Goal: Navigation & Orientation: Locate item on page

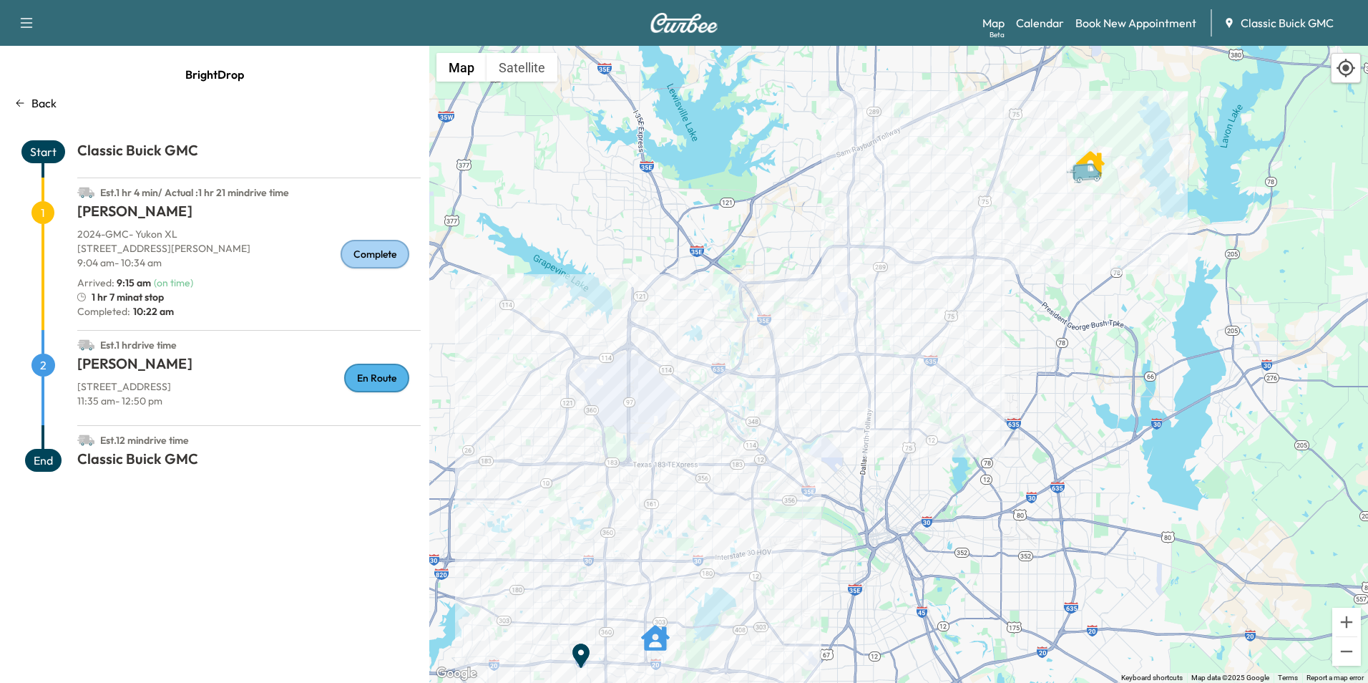
drag, startPoint x: 1214, startPoint y: 185, endPoint x: 914, endPoint y: 497, distance: 432.7
click at [914, 497] on div "To activate drag with keyboard, press Alt + Enter. Once in keyboard drag state,…" at bounding box center [898, 364] width 939 height 637
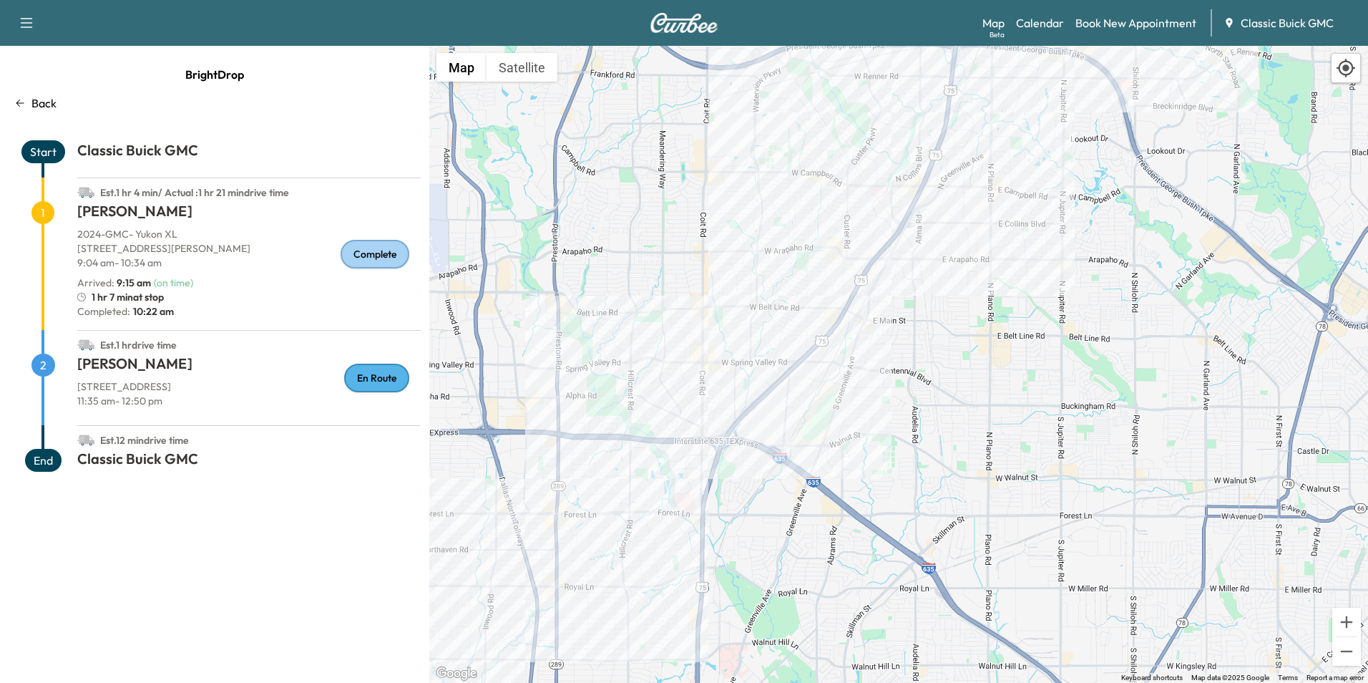
drag, startPoint x: 1087, startPoint y: 210, endPoint x: 751, endPoint y: 531, distance: 464.6
click at [834, 496] on div "To activate drag with keyboard, press Alt + Enter. Once in keyboard drag state,…" at bounding box center [898, 364] width 939 height 637
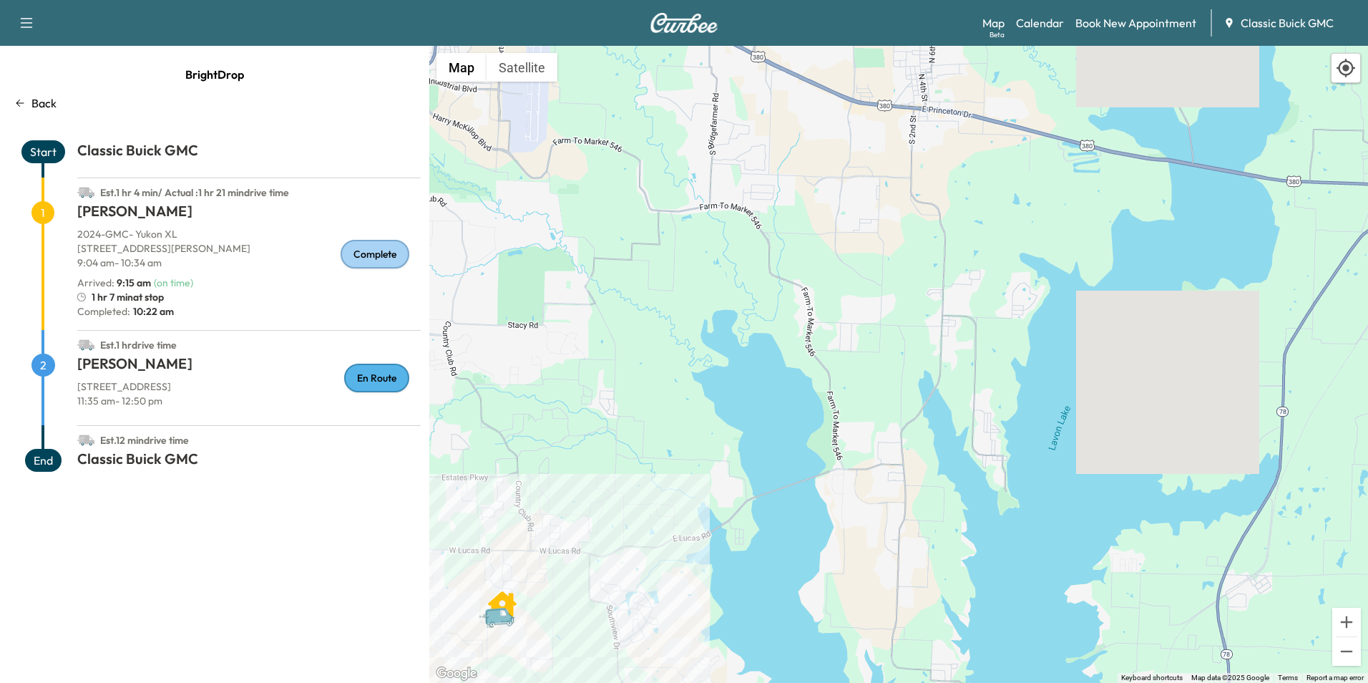
drag, startPoint x: 779, startPoint y: 517, endPoint x: 902, endPoint y: 381, distance: 182.9
click at [821, 469] on div "To activate drag with keyboard, press Alt + Enter. Once in keyboard drag state,…" at bounding box center [898, 364] width 939 height 637
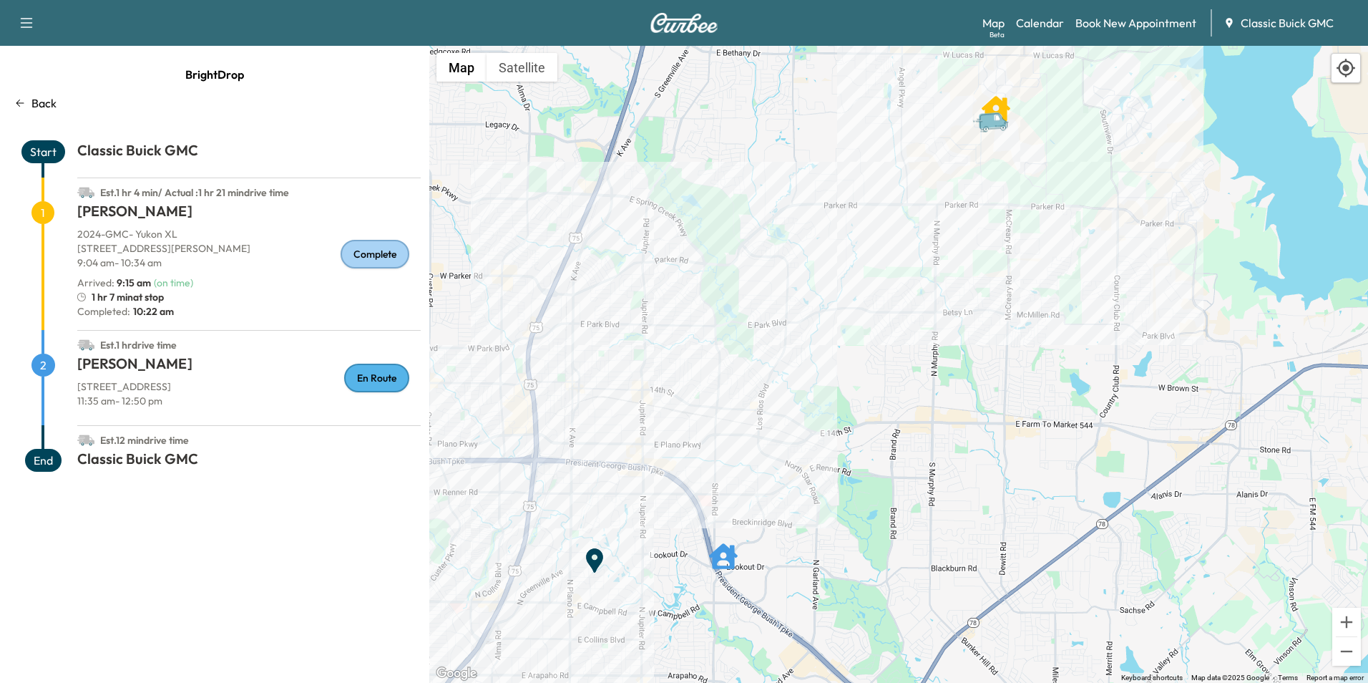
drag, startPoint x: 881, startPoint y: 401, endPoint x: 845, endPoint y: 439, distance: 52.1
click at [845, 439] on div "To activate drag with keyboard, press Alt + Enter. Once in keyboard drag state,…" at bounding box center [898, 364] width 939 height 637
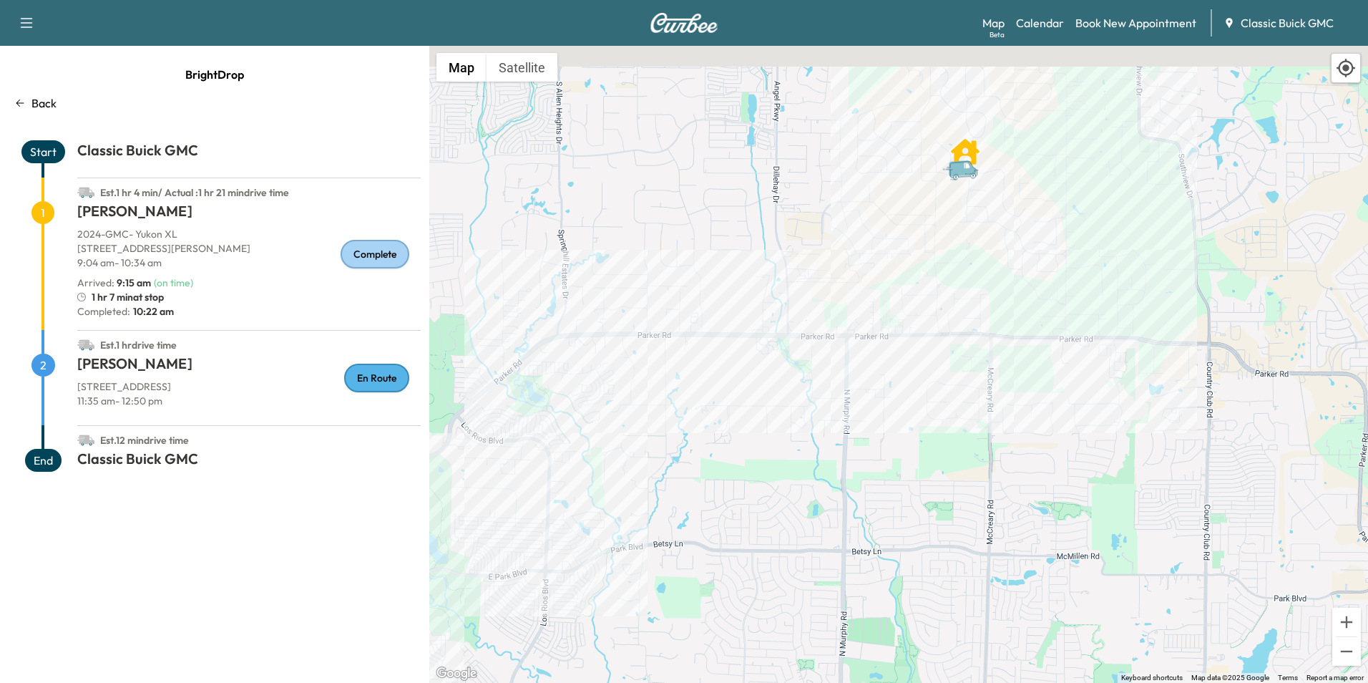
drag, startPoint x: 1001, startPoint y: 175, endPoint x: 932, endPoint y: 321, distance: 160.7
click at [932, 321] on div "To activate drag with keyboard, press Alt + Enter. Once in keyboard drag state,…" at bounding box center [898, 364] width 939 height 637
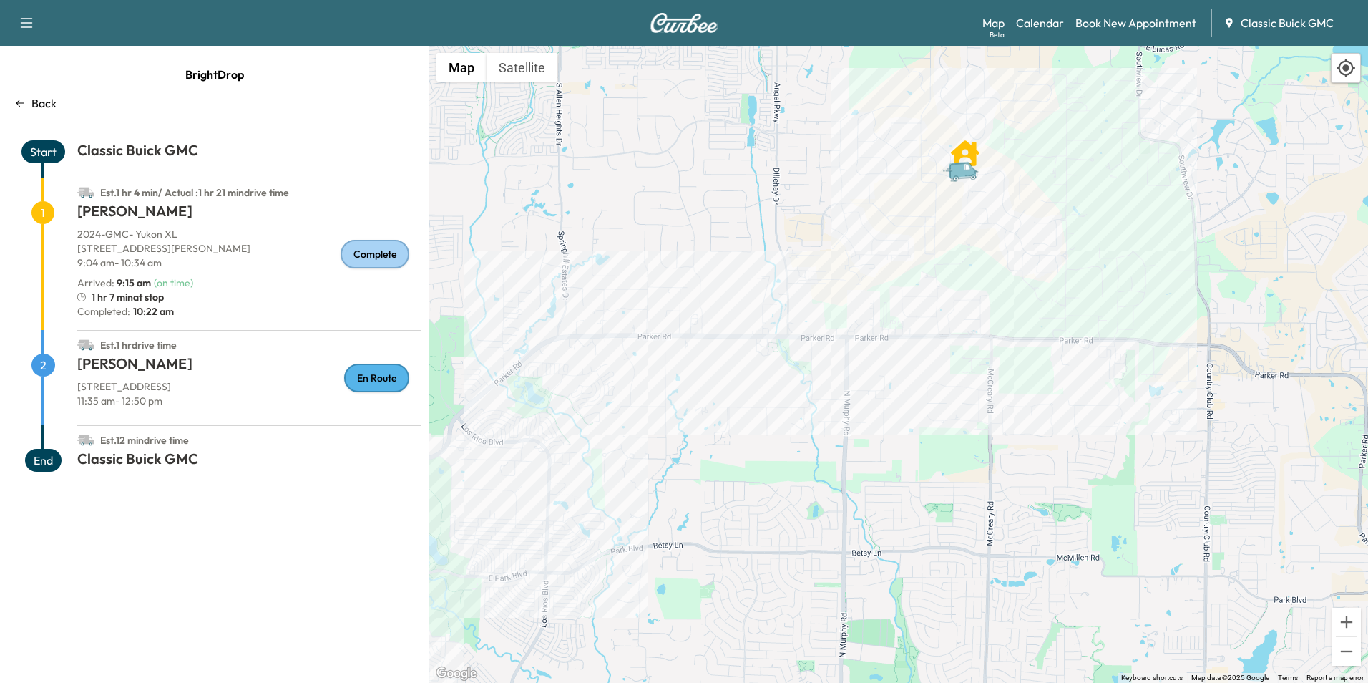
click at [218, 560] on div "BrightDrop Back Start Classic Buick GMC Est. 1 hr 4 min / Actual : 1 hr 21 min …" at bounding box center [214, 364] width 429 height 637
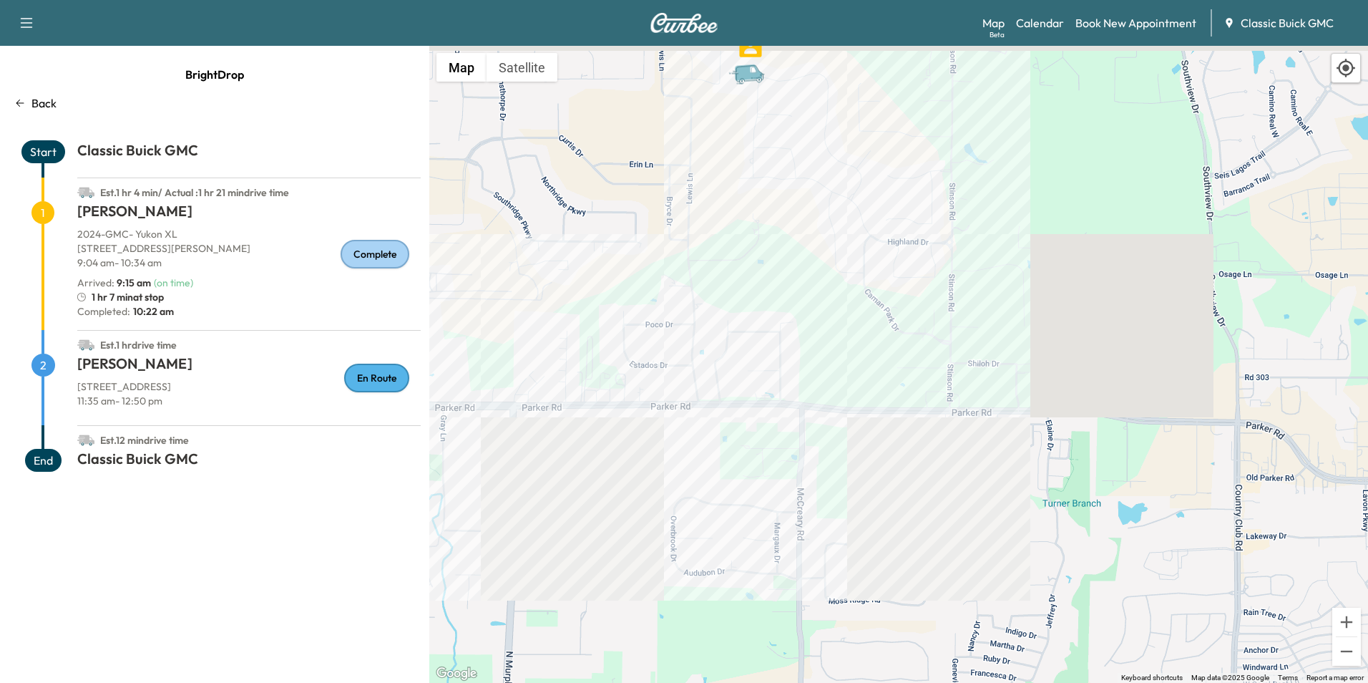
drag, startPoint x: 972, startPoint y: 291, endPoint x: 990, endPoint y: 416, distance: 125.7
click at [990, 416] on div "To activate drag with keyboard, press Alt + Enter. Once in keyboard drag state,…" at bounding box center [898, 364] width 939 height 637
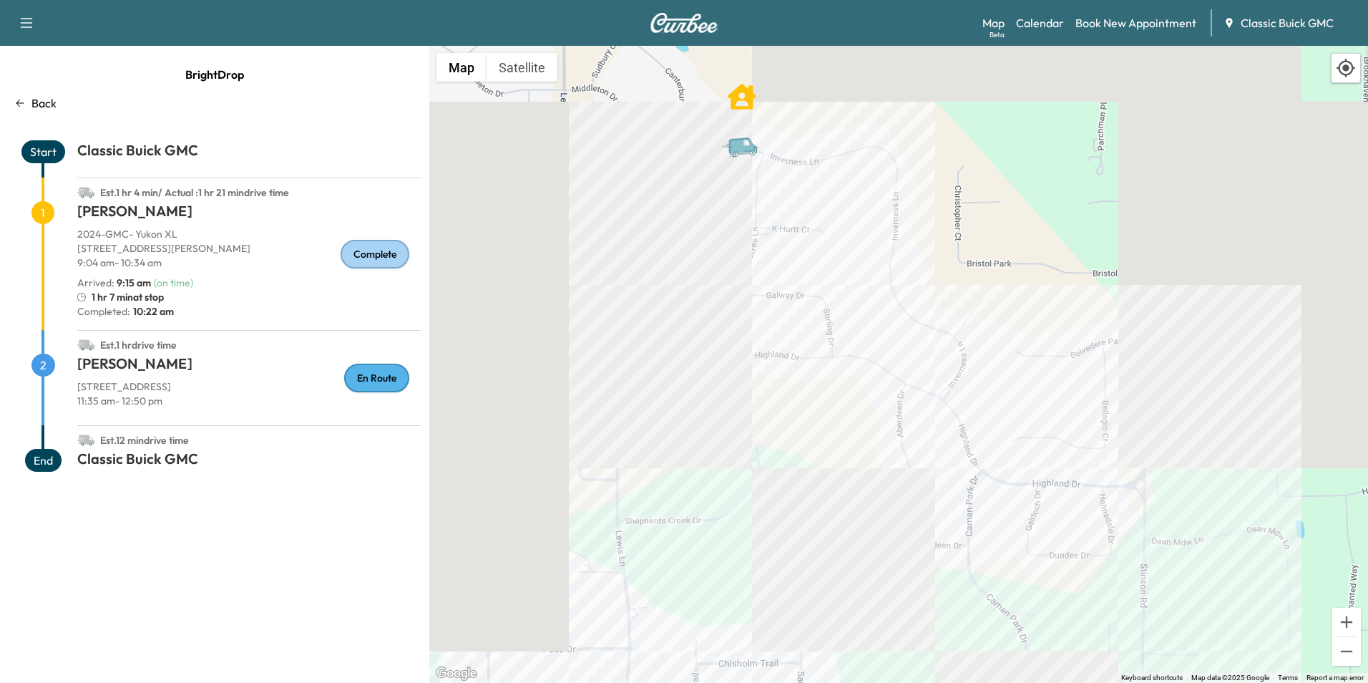
drag, startPoint x: 773, startPoint y: 248, endPoint x: 723, endPoint y: 525, distance: 281.5
click at [723, 525] on div "To activate drag with keyboard, press Alt + Enter. Once in keyboard drag state,…" at bounding box center [898, 364] width 939 height 637
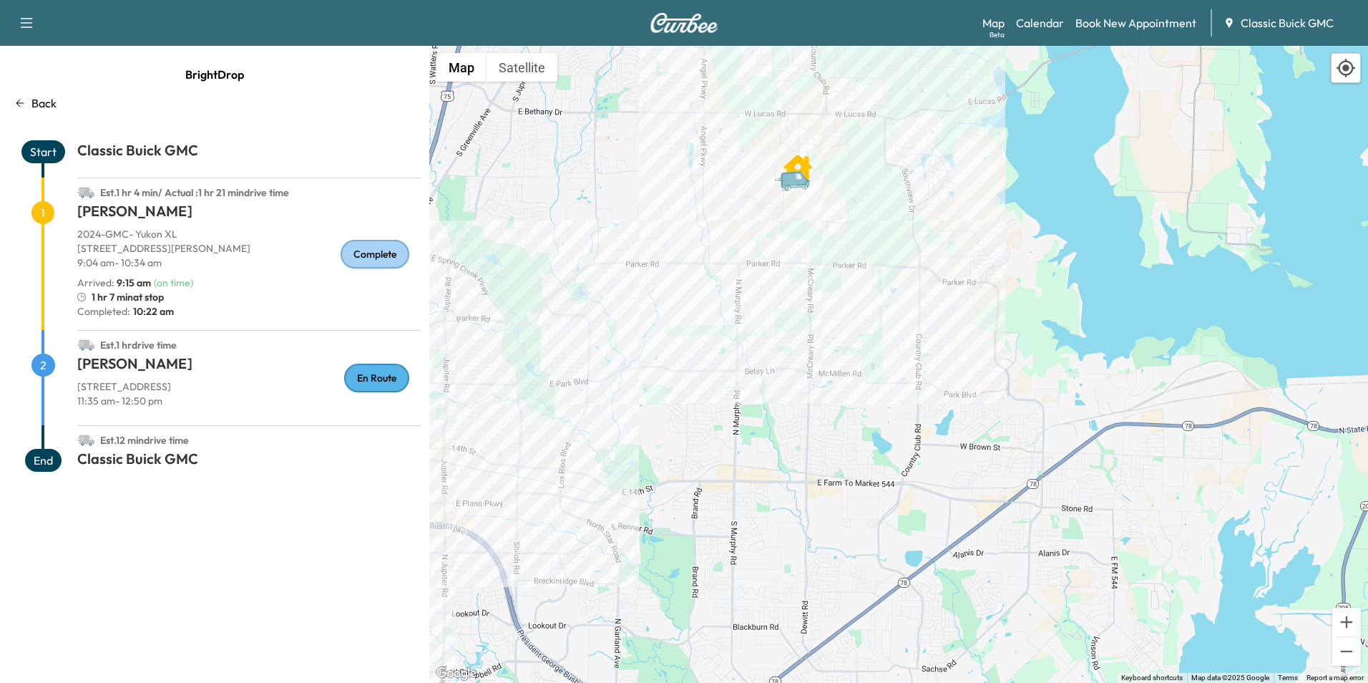
drag, startPoint x: 797, startPoint y: 480, endPoint x: 836, endPoint y: 330, distance: 155.2
click at [836, 330] on div "To activate drag with keyboard, press Alt + Enter. Once in keyboard drag state,…" at bounding box center [898, 364] width 939 height 637
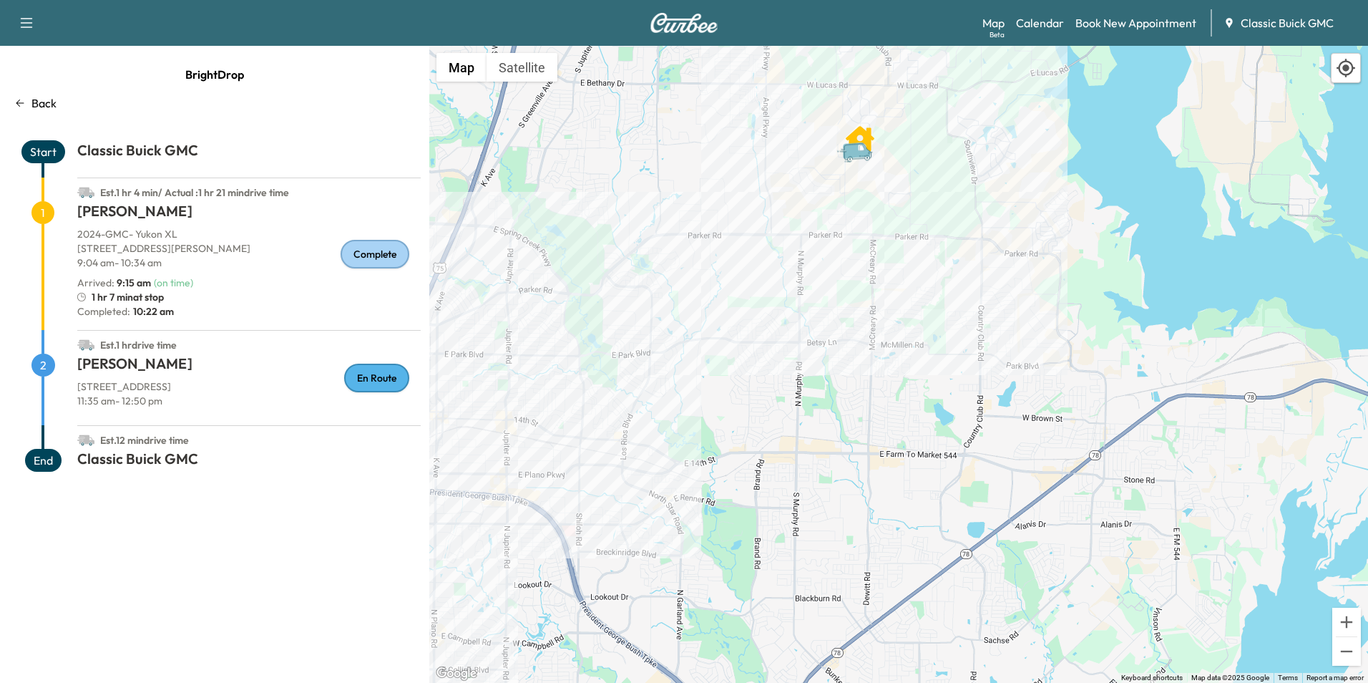
drag, startPoint x: 740, startPoint y: 489, endPoint x: 804, endPoint y: 466, distance: 68.6
click at [804, 466] on div "To activate drag with keyboard, press Alt + Enter. Once in keyboard drag state,…" at bounding box center [898, 364] width 939 height 637
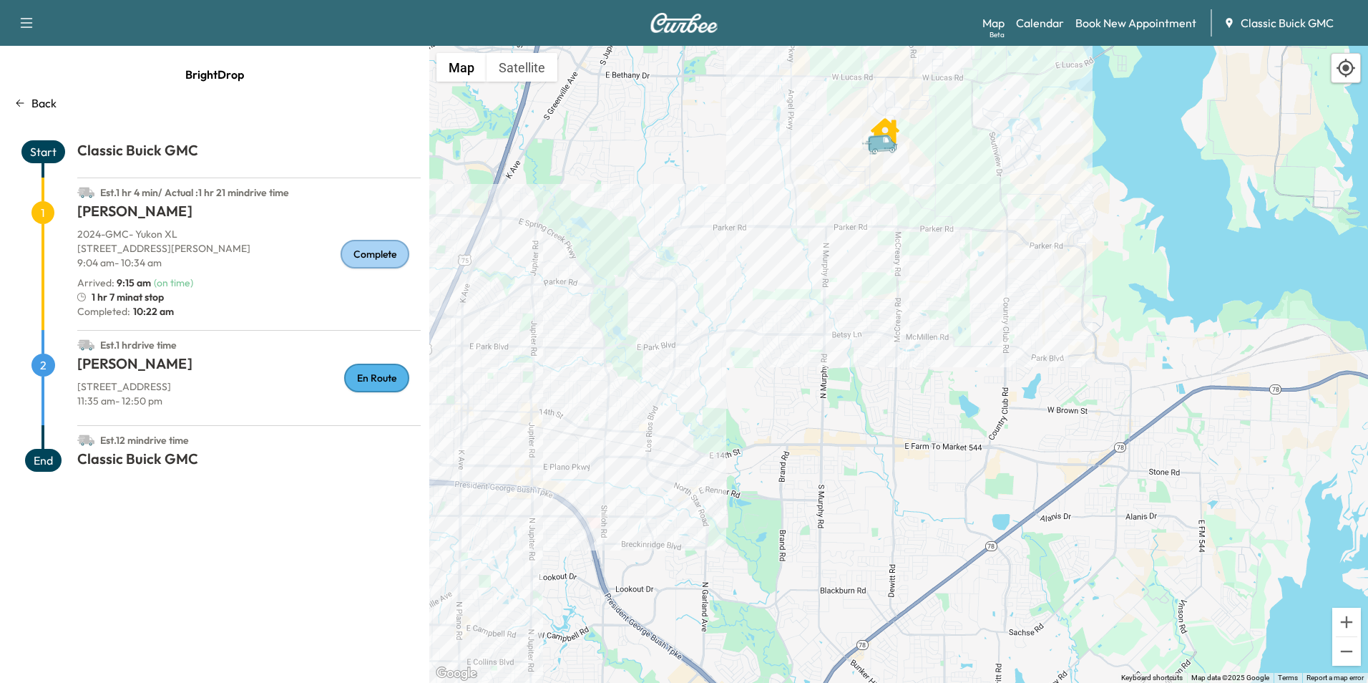
drag, startPoint x: 743, startPoint y: 492, endPoint x: 811, endPoint y: 469, distance: 72.2
click at [812, 469] on div "To activate drag with keyboard, press Alt + Enter. Once in keyboard drag state,…" at bounding box center [898, 364] width 939 height 637
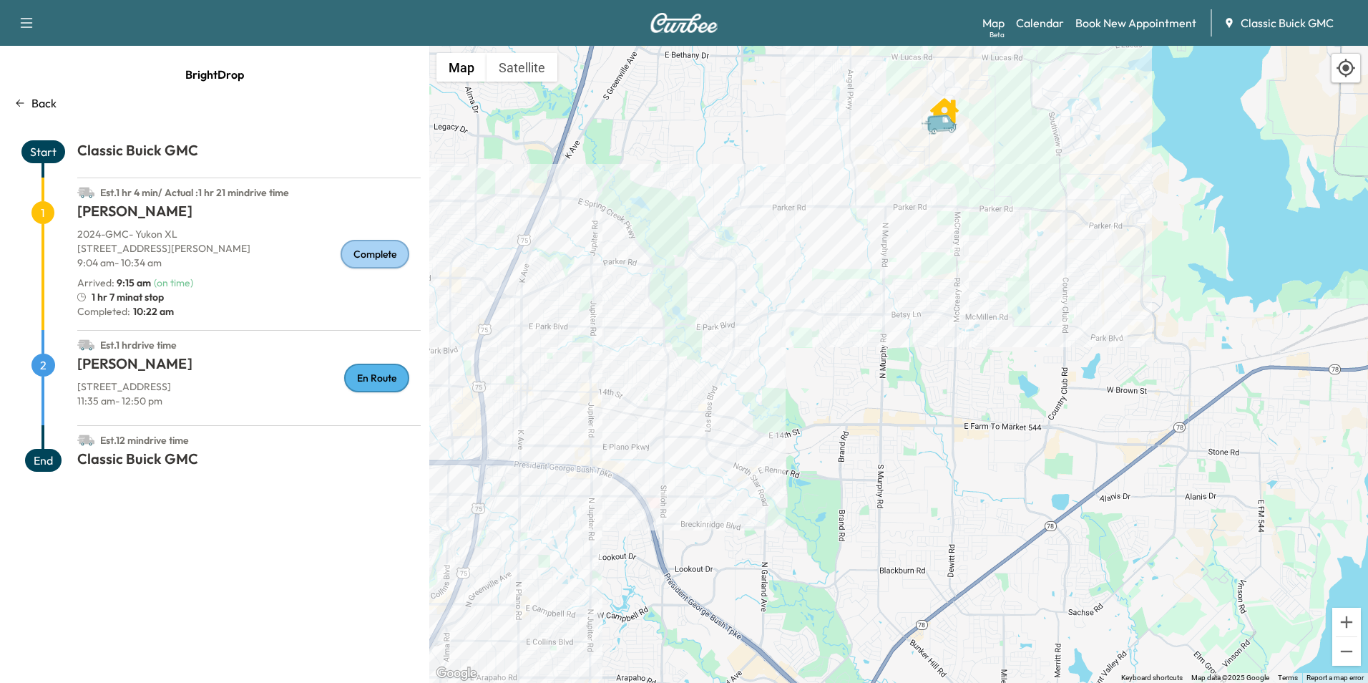
drag, startPoint x: 696, startPoint y: 395, endPoint x: 778, endPoint y: 314, distance: 115.4
click at [738, 357] on div "To activate drag with keyboard, press Alt + Enter. Once in keyboard drag state,…" at bounding box center [898, 364] width 939 height 637
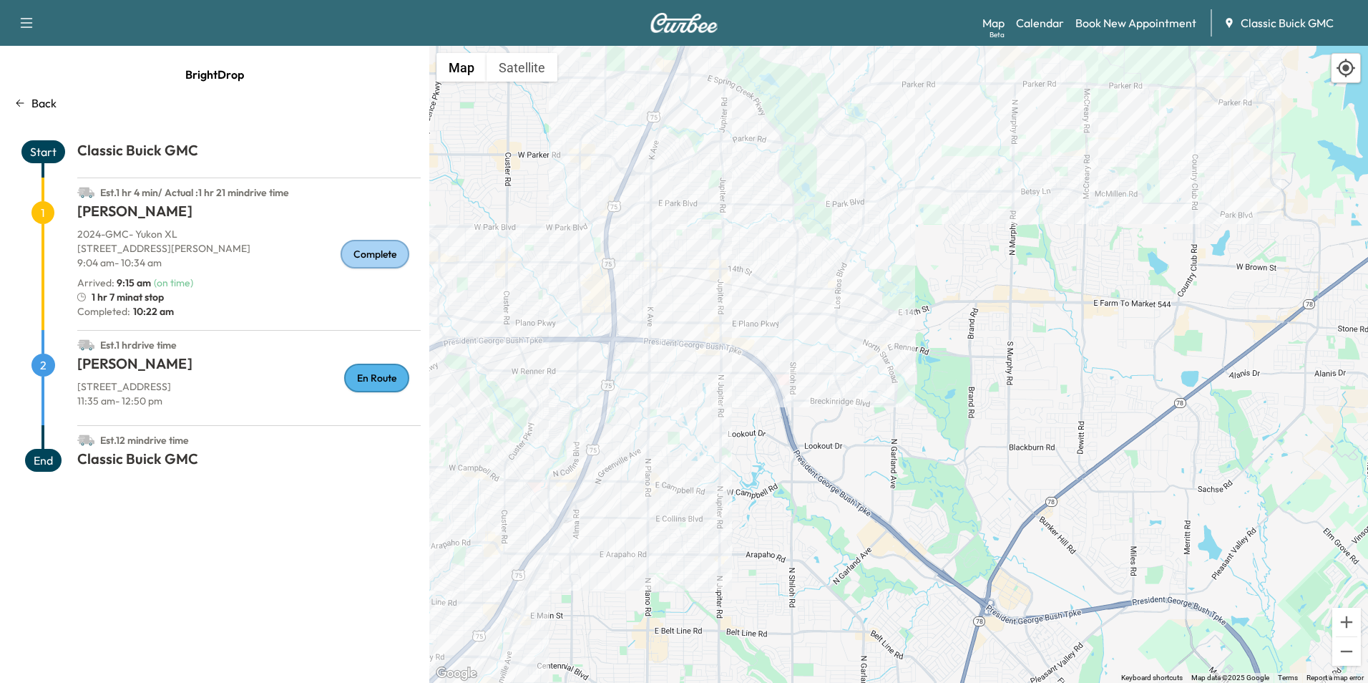
drag, startPoint x: 663, startPoint y: 508, endPoint x: 877, endPoint y: 358, distance: 261.0
click at [837, 387] on div "To activate drag with keyboard, press Alt + Enter. Once in keyboard drag state,…" at bounding box center [898, 364] width 939 height 637
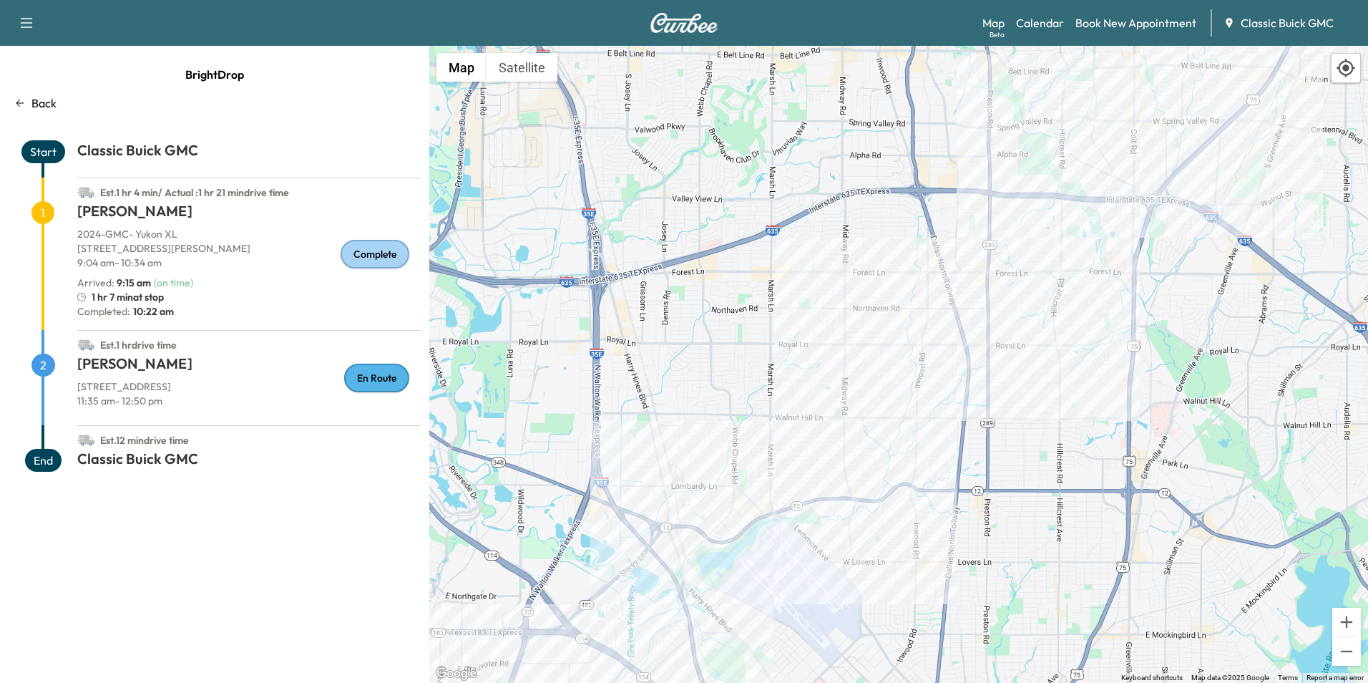
drag, startPoint x: 740, startPoint y: 565, endPoint x: 829, endPoint y: 444, distance: 150.0
click at [829, 444] on div "To activate drag with keyboard, press Alt + Enter. Once in keyboard drag state,…" at bounding box center [898, 364] width 939 height 637
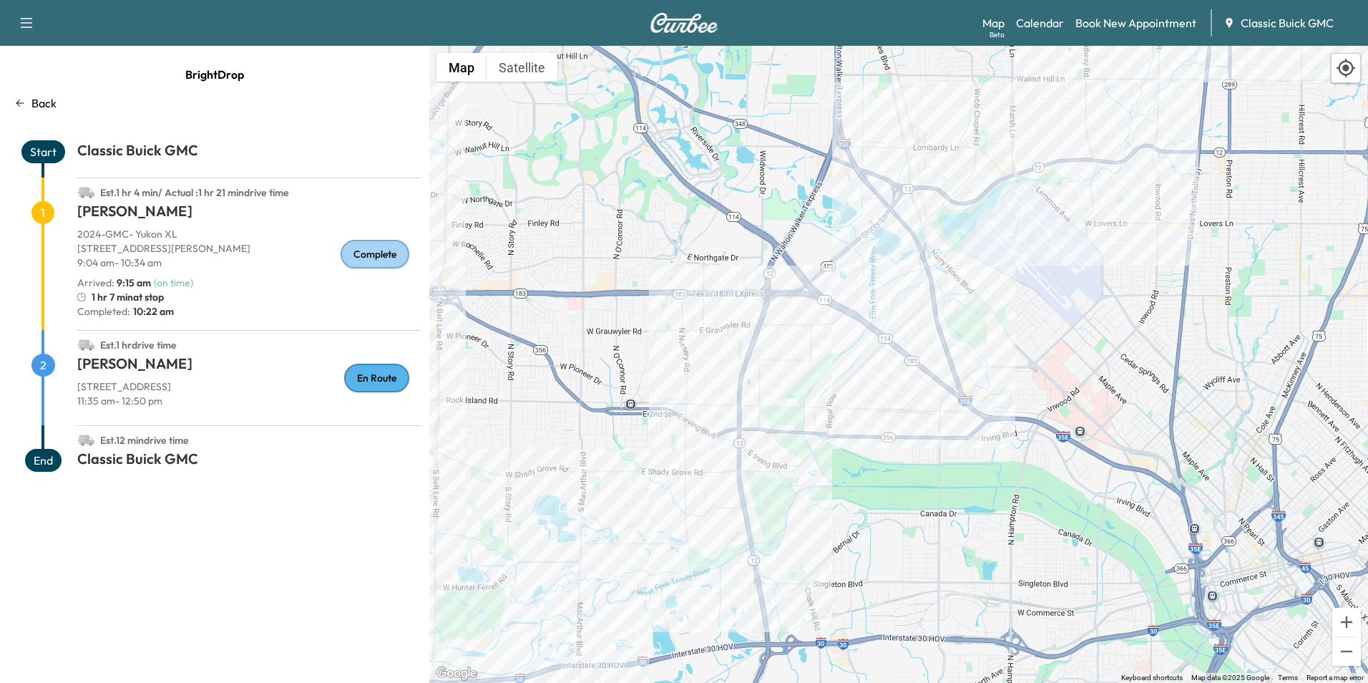
drag, startPoint x: 734, startPoint y: 532, endPoint x: 816, endPoint y: 429, distance: 132.0
click at [779, 473] on div "To activate drag with keyboard, press Alt + Enter. Once in keyboard drag state,…" at bounding box center [898, 364] width 939 height 637
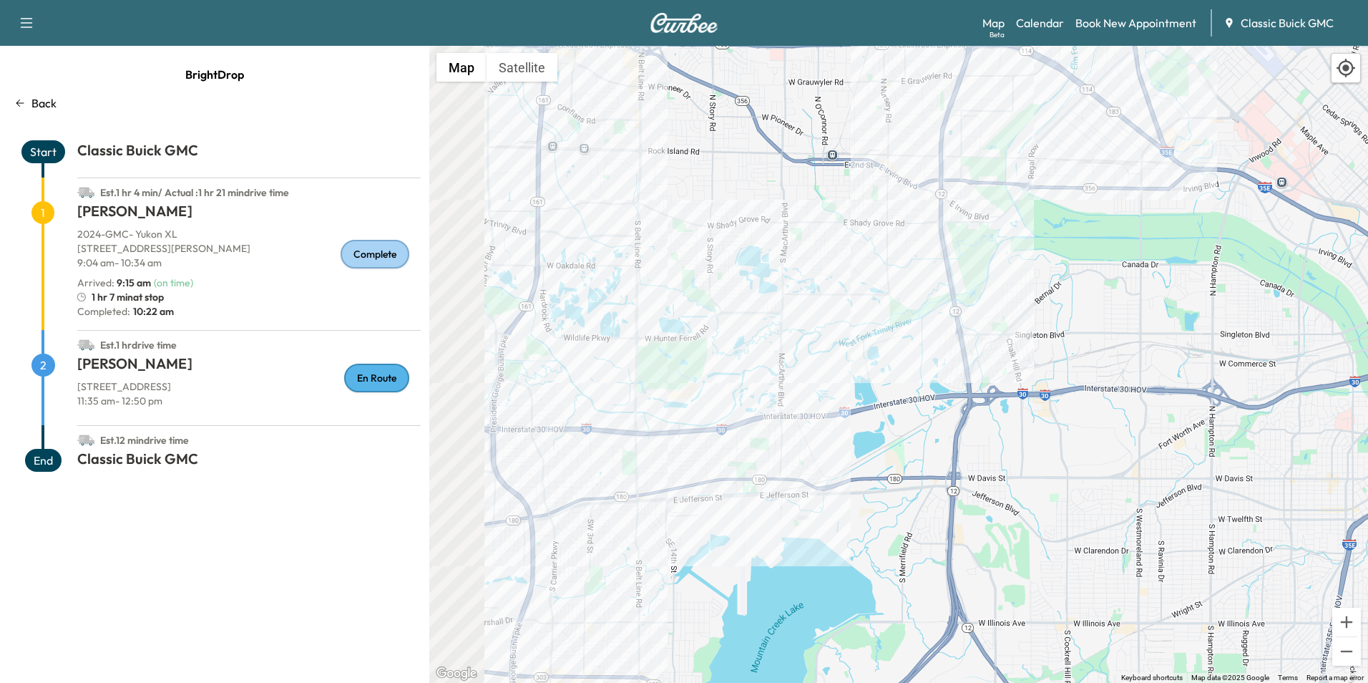
drag, startPoint x: 669, startPoint y: 558, endPoint x: 773, endPoint y: 467, distance: 138.5
click at [760, 482] on div "To activate drag with keyboard, press Alt + Enter. Once in keyboard drag state,…" at bounding box center [898, 364] width 939 height 637
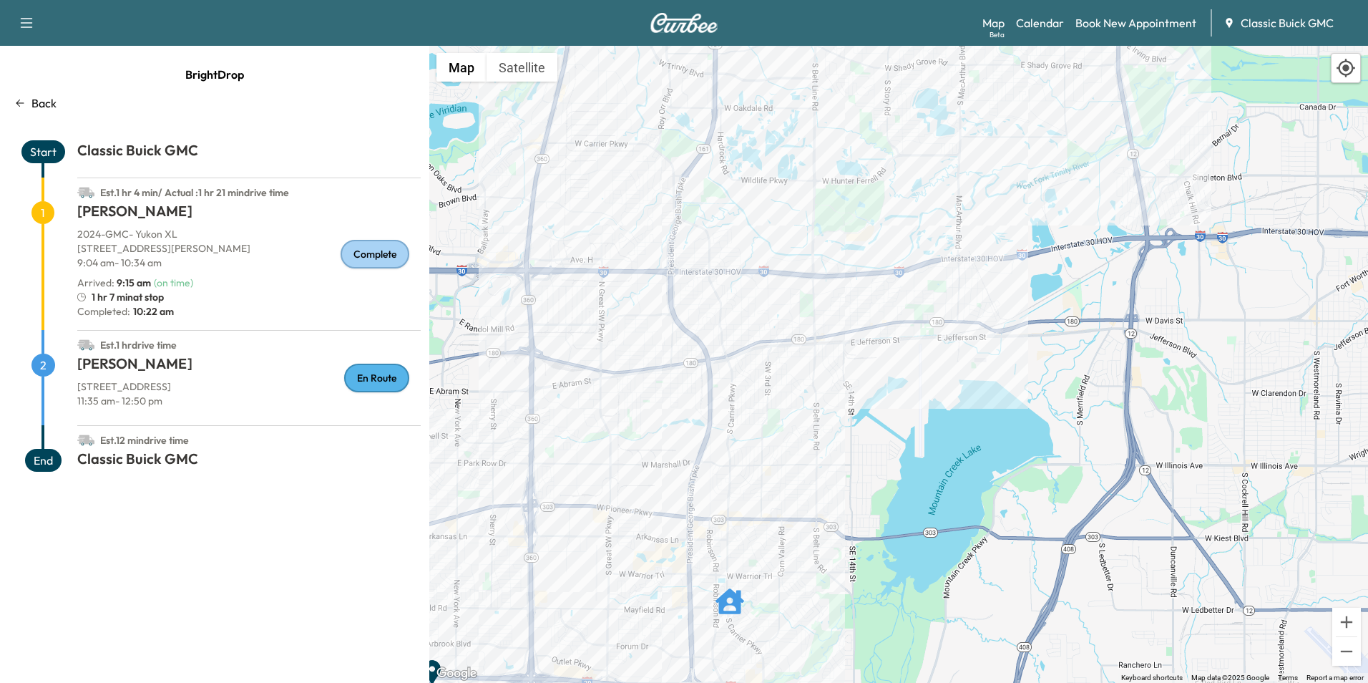
drag, startPoint x: 694, startPoint y: 539, endPoint x: 776, endPoint y: 422, distance: 142.3
click at [766, 441] on div "To activate drag with keyboard, press Alt + Enter. Once in keyboard drag state,…" at bounding box center [898, 364] width 939 height 637
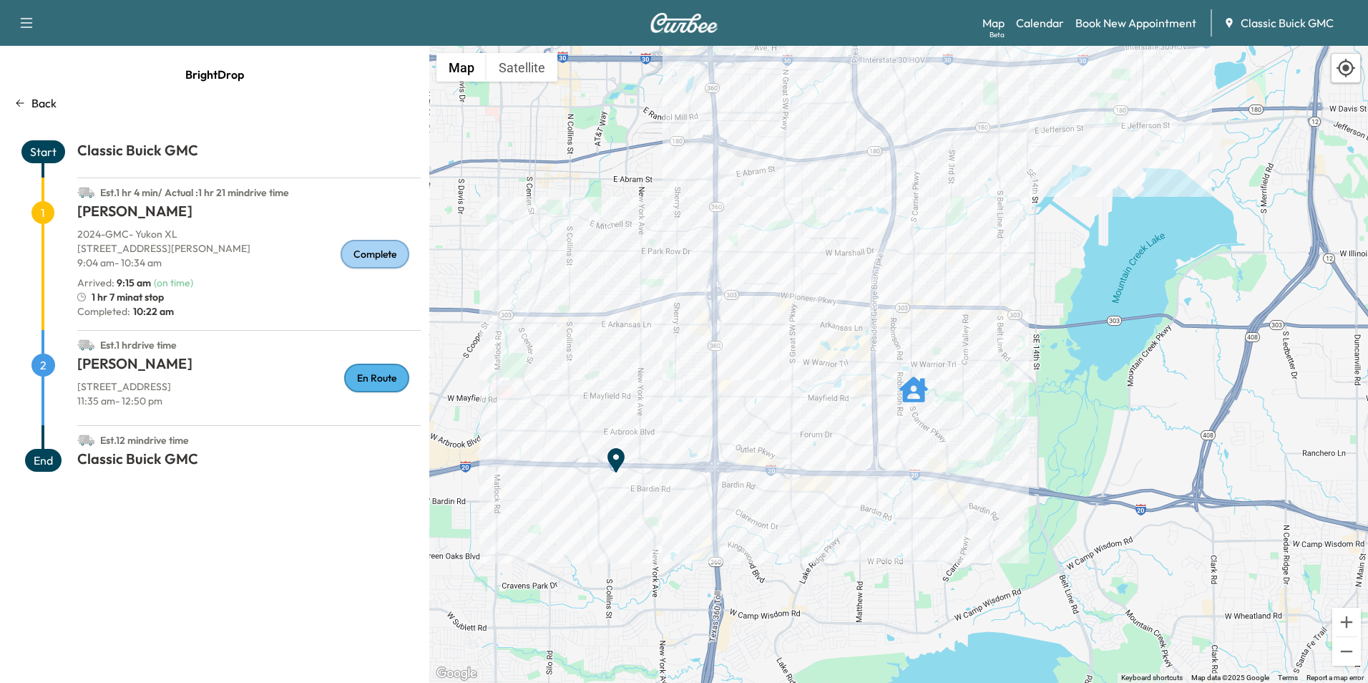
drag, startPoint x: 841, startPoint y: 362, endPoint x: 814, endPoint y: 429, distance: 72.8
click at [817, 433] on div "To activate drag with keyboard, press Alt + Enter. Once in keyboard drag state,…" at bounding box center [898, 364] width 939 height 637
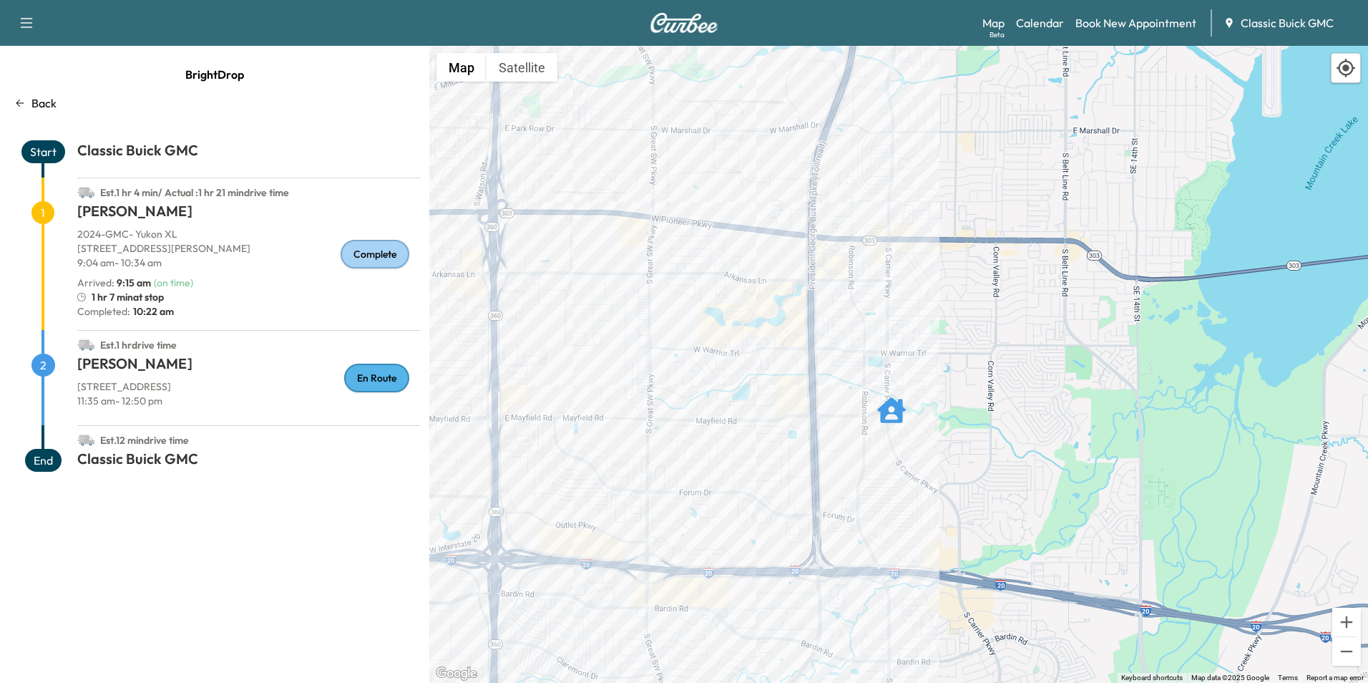
click at [893, 414] on icon "Justin Wallace" at bounding box center [891, 410] width 29 height 26
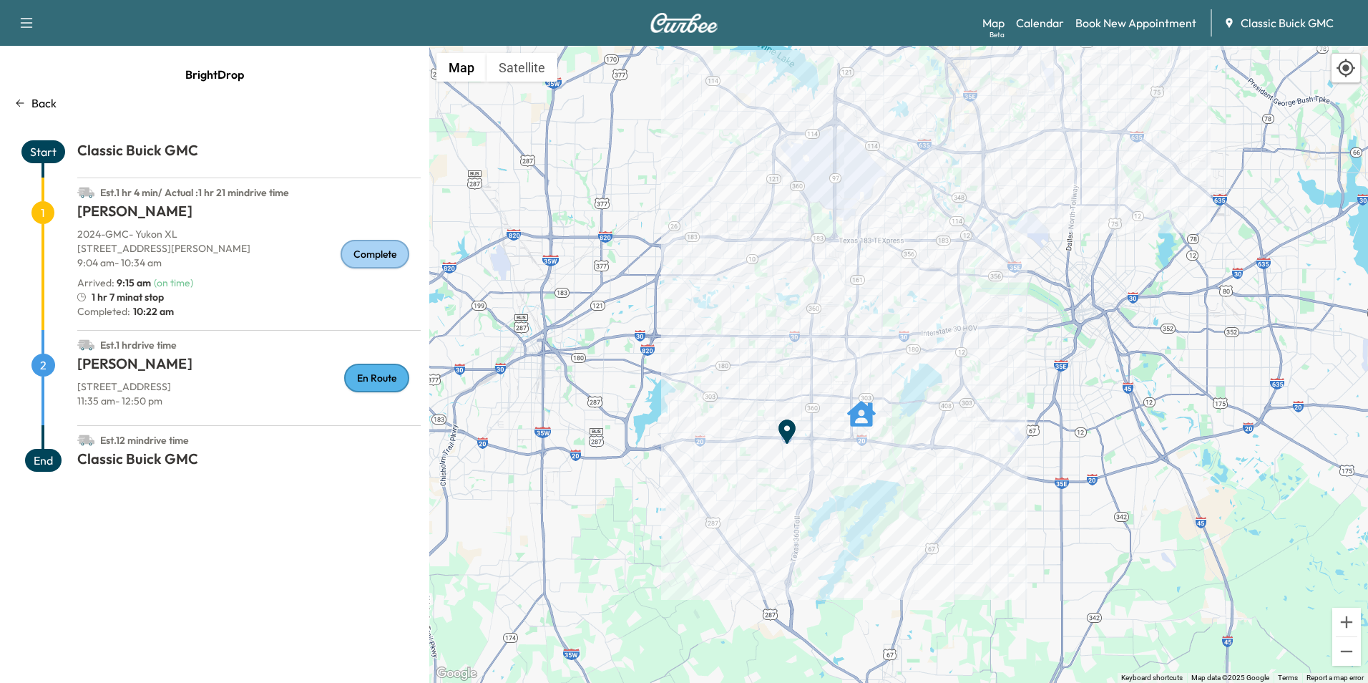
drag, startPoint x: 1070, startPoint y: 307, endPoint x: 1030, endPoint y: 397, distance: 98.7
click at [1047, 374] on div "To activate drag with keyboard, press Alt + Enter. Once in keyboard drag state,…" at bounding box center [898, 364] width 939 height 637
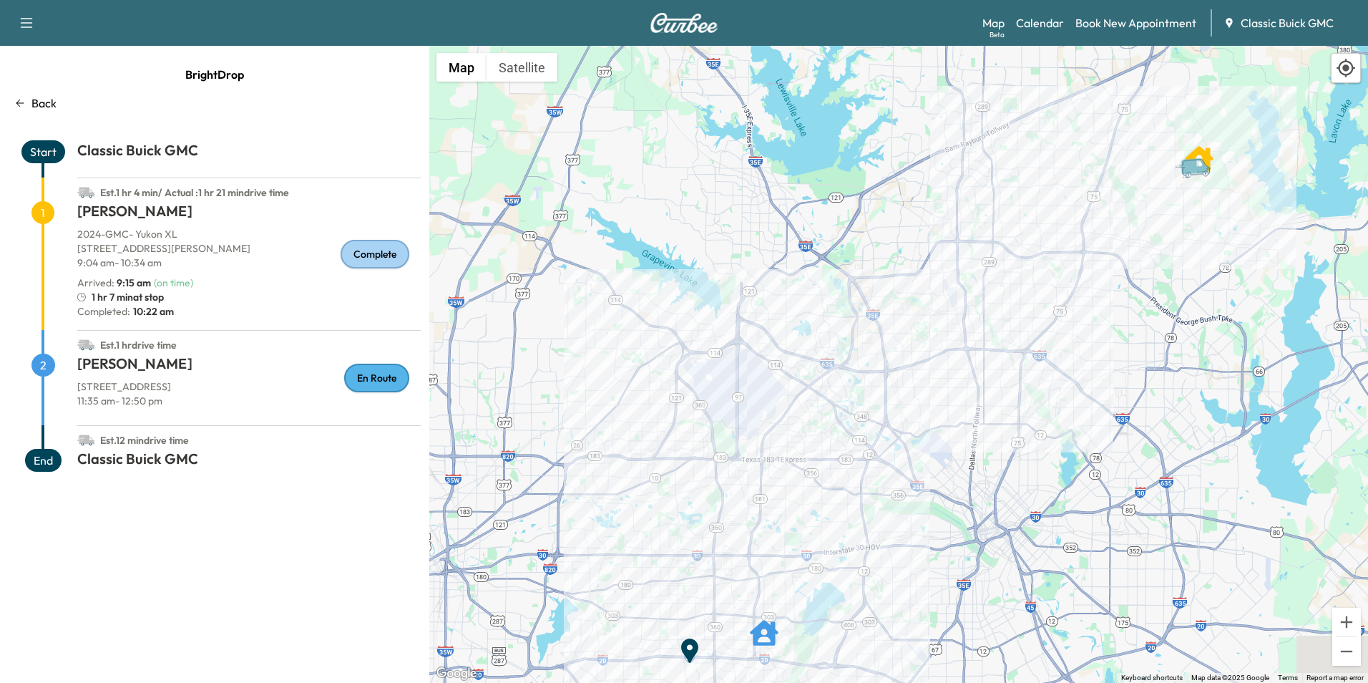
drag, startPoint x: 1048, startPoint y: 433, endPoint x: 1048, endPoint y: 370, distance: 63.0
click at [1068, 350] on div "To activate drag with keyboard, press Alt + Enter. Once in keyboard drag state,…" at bounding box center [898, 364] width 939 height 637
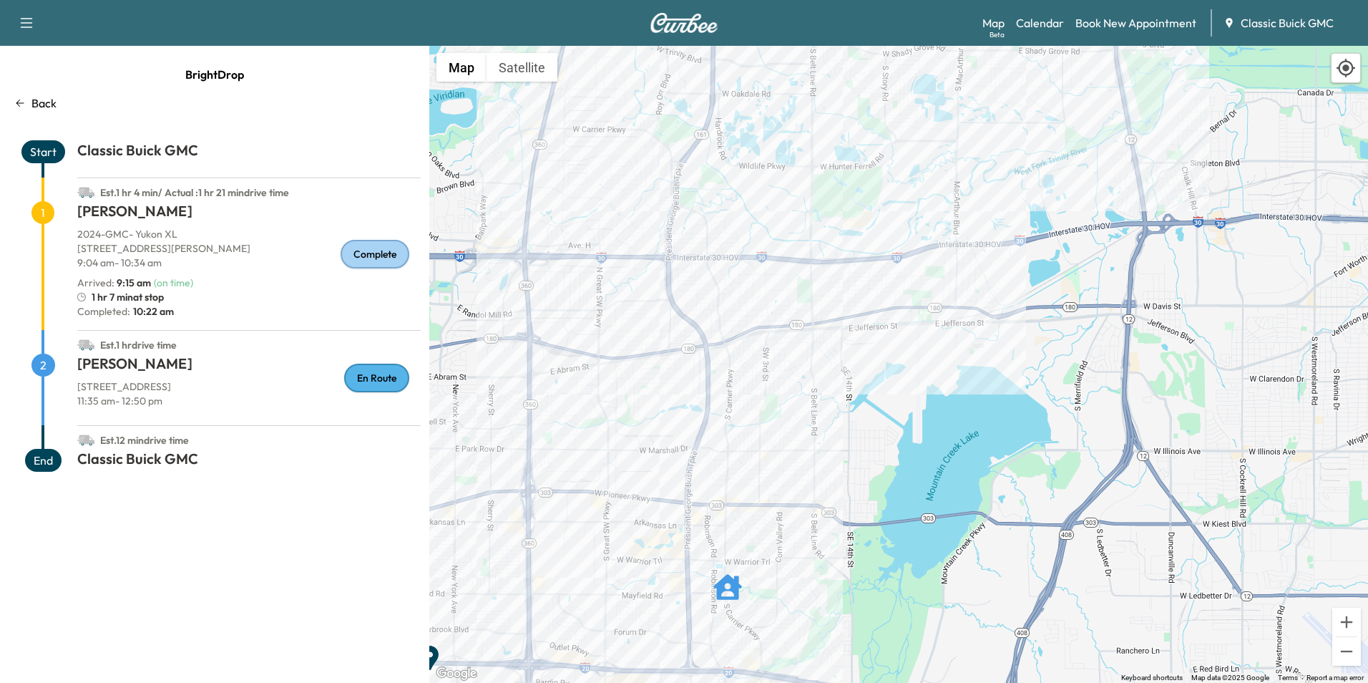
drag, startPoint x: 758, startPoint y: 566, endPoint x: 782, endPoint y: 506, distance: 64.6
click at [782, 506] on div "To activate drag with keyboard, press Alt + Enter. Once in keyboard drag state,…" at bounding box center [898, 364] width 939 height 637
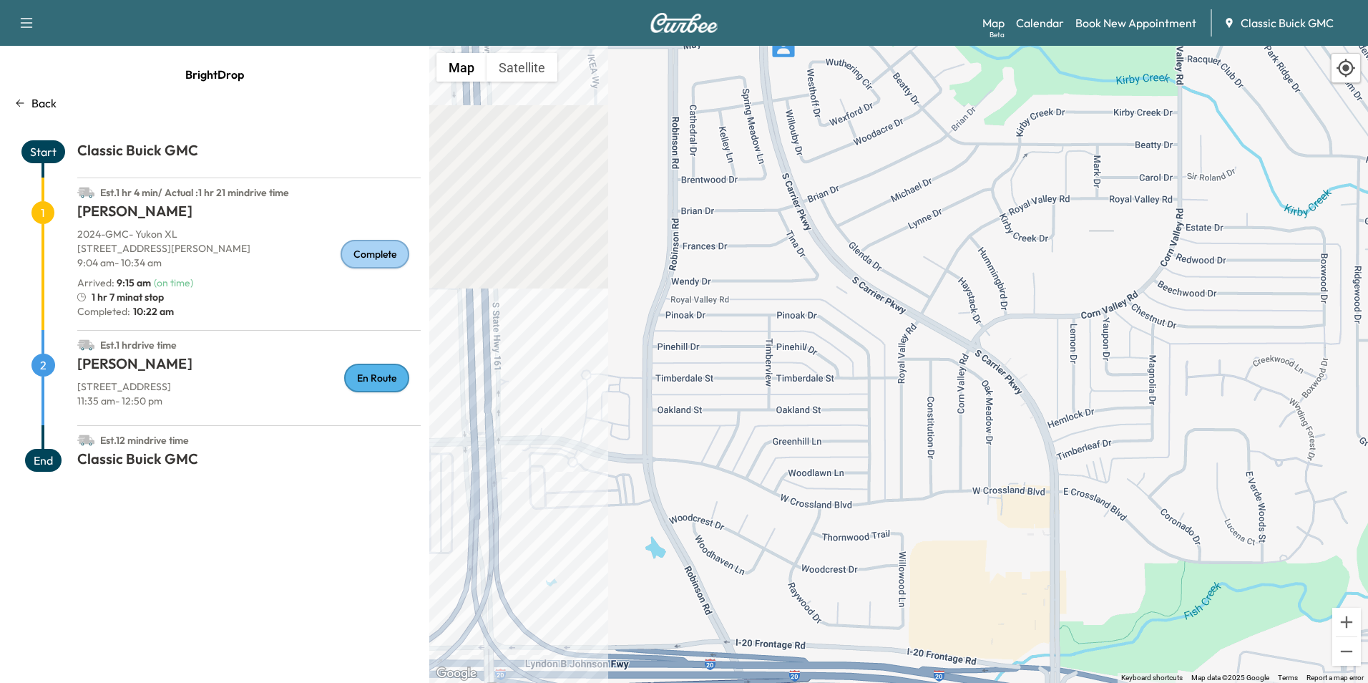
drag, startPoint x: 817, startPoint y: 310, endPoint x: 817, endPoint y: 460, distance: 150.3
click at [817, 450] on div "To activate drag with keyboard, press Alt + Enter. Once in keyboard drag state,…" at bounding box center [898, 364] width 939 height 637
